Goal: Transaction & Acquisition: Purchase product/service

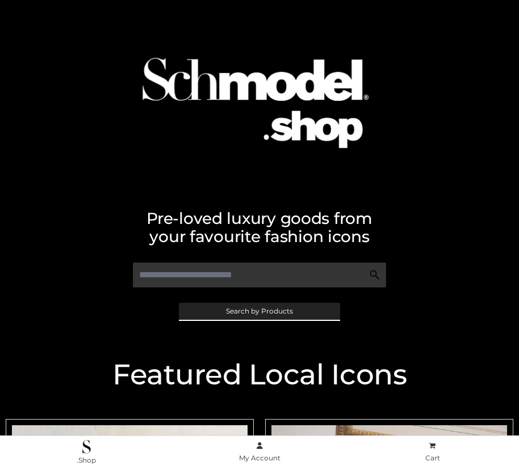
click at [259, 311] on span "Search by Products" at bounding box center [259, 311] width 67 height 7
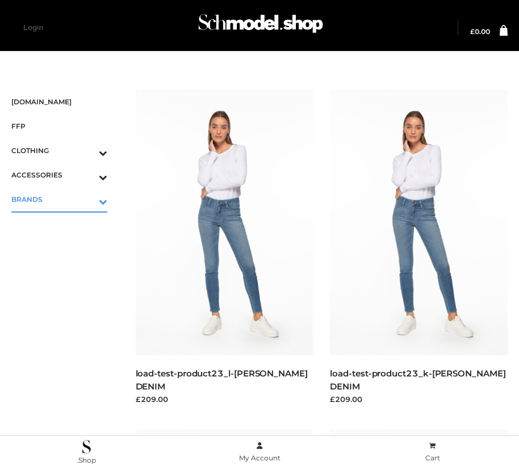
click at [87, 199] on icon "Toggle Submenu" at bounding box center [43, 201] width 127 height 13
click at [65, 224] on span "OPP SWIMWEAR" at bounding box center [65, 223] width 85 height 13
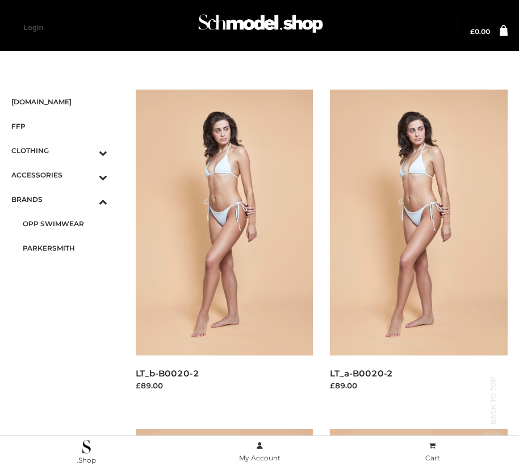
scroll to position [616, 0]
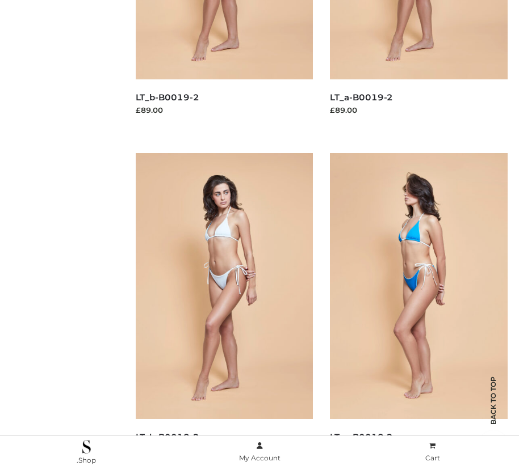
click at [418, 312] on img at bounding box center [419, 286] width 178 height 266
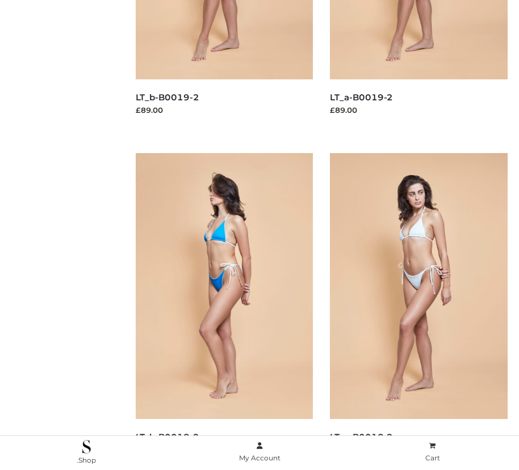
click at [224, 312] on img at bounding box center [225, 286] width 178 height 266
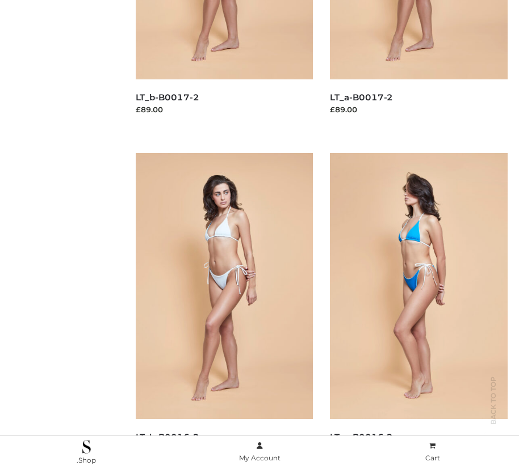
click at [418, 312] on img at bounding box center [419, 286] width 178 height 266
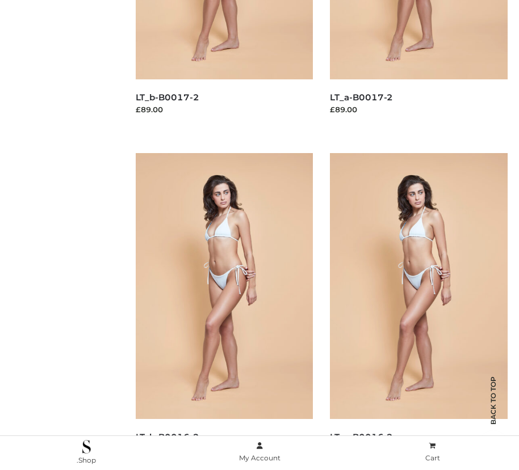
scroll to position [0, 0]
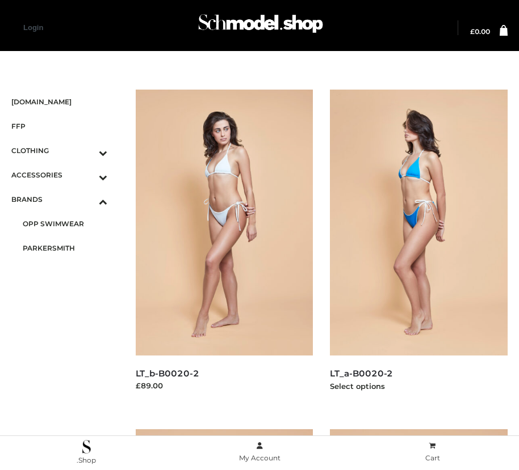
click at [418, 248] on img at bounding box center [419, 223] width 178 height 266
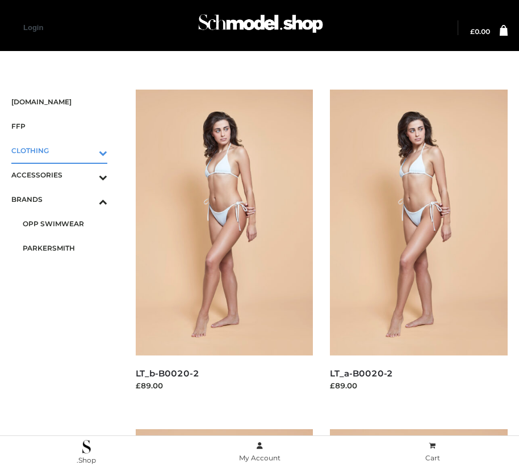
click at [87, 150] on icon "Toggle Submenu" at bounding box center [43, 152] width 127 height 13
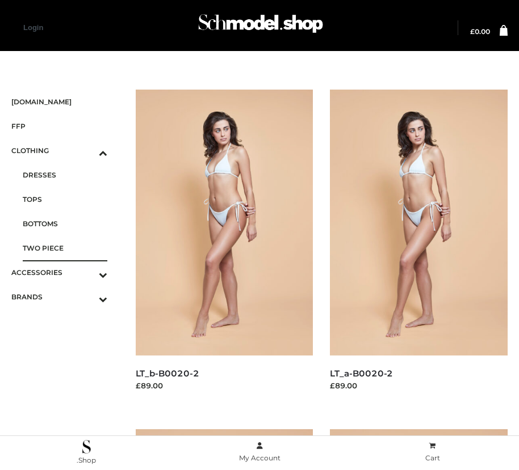
click at [65, 248] on span "TWO PIECE" at bounding box center [65, 248] width 85 height 13
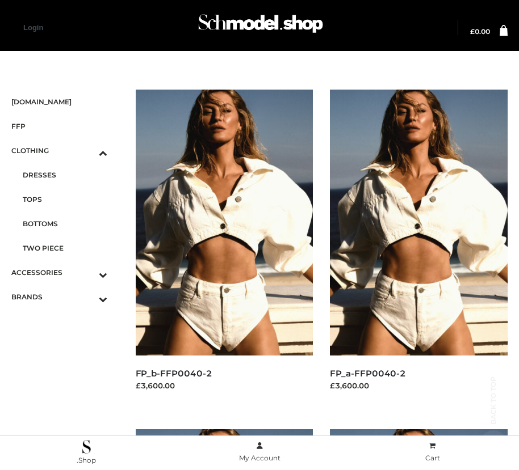
scroll to position [1636, 0]
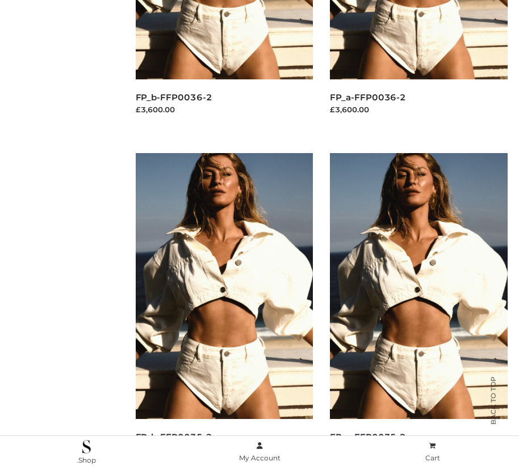
click at [224, 312] on img at bounding box center [225, 286] width 178 height 266
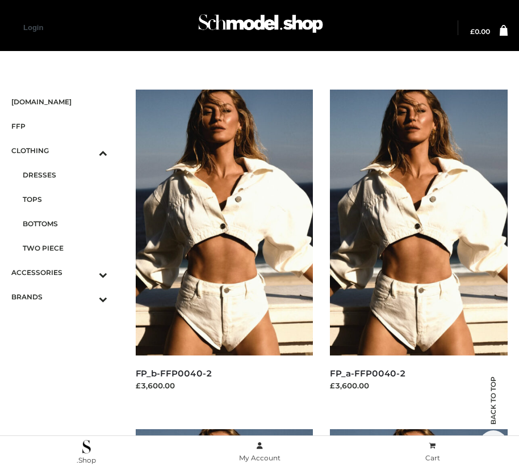
scroll to position [957, 0]
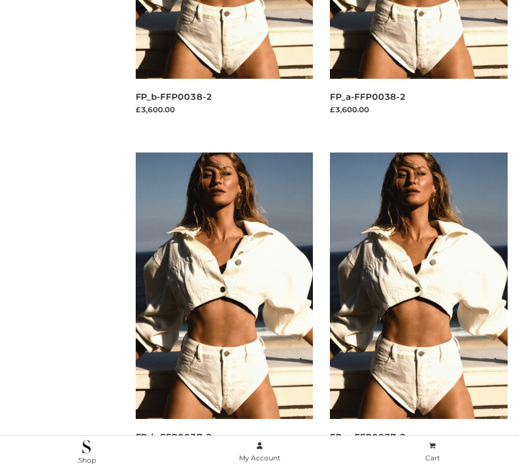
click at [224, 311] on img at bounding box center [225, 286] width 178 height 266
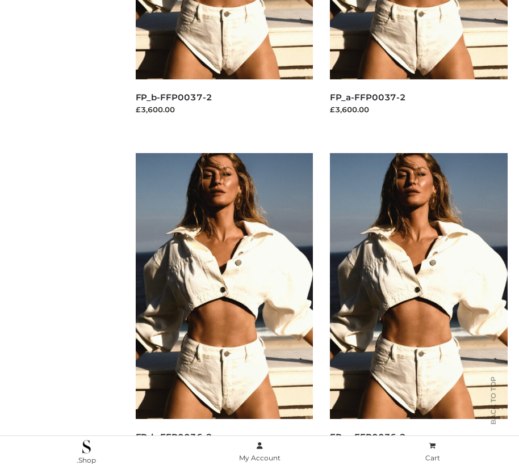
click at [224, 312] on img at bounding box center [225, 286] width 178 height 266
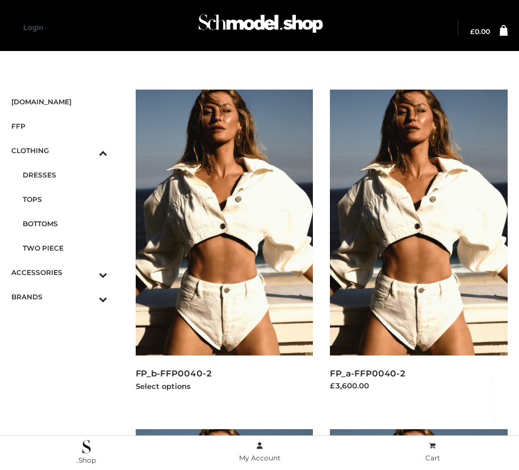
click at [224, 248] on img at bounding box center [225, 223] width 178 height 266
click at [59, 126] on span "FFP" at bounding box center [59, 126] width 96 height 13
